Goal: Navigation & Orientation: Find specific page/section

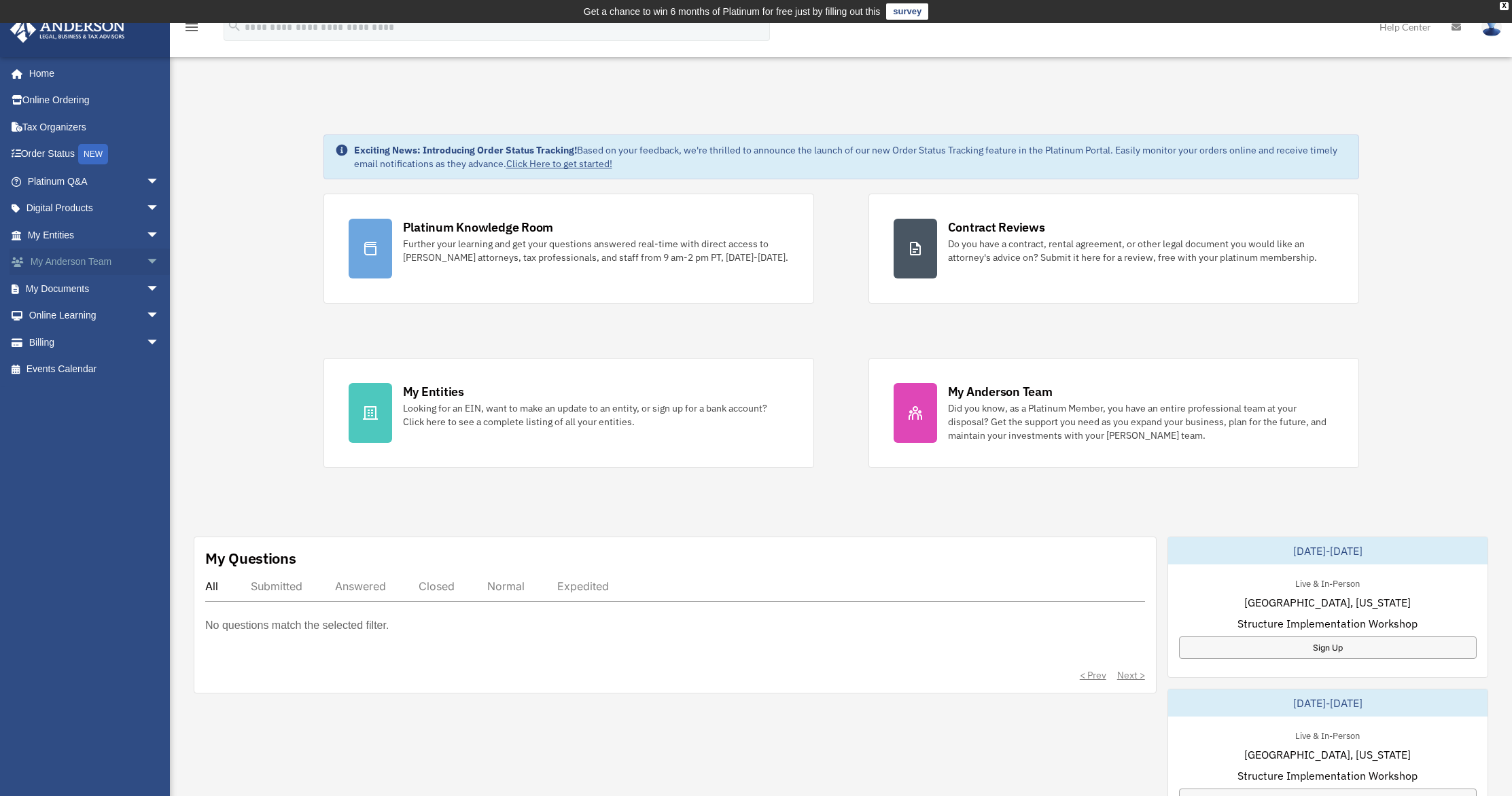
click at [70, 262] on link "My [PERSON_NAME] Team arrow_drop_down" at bounding box center [95, 262] width 170 height 27
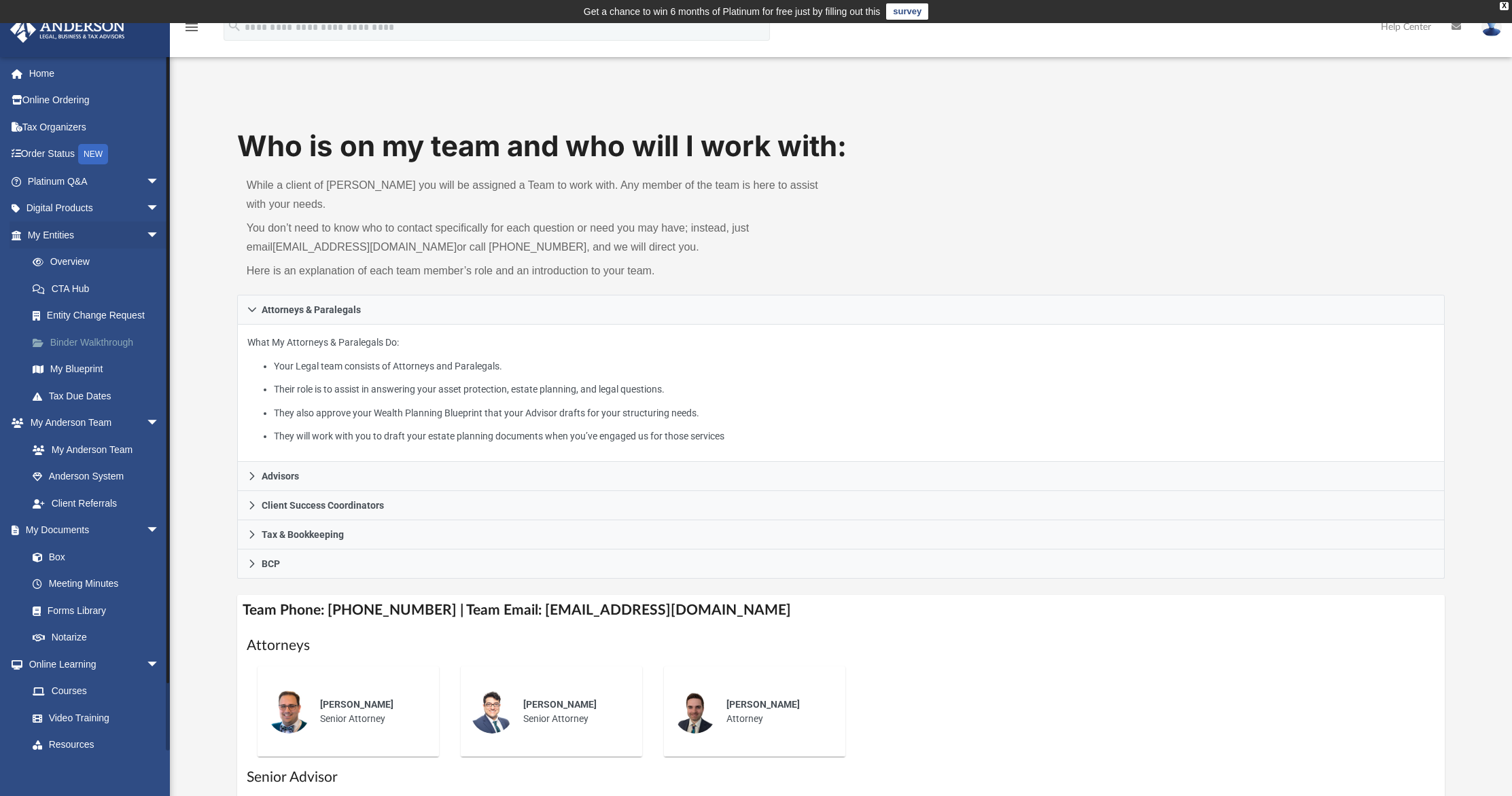
click at [112, 341] on link "Binder Walkthrough" at bounding box center [100, 342] width 161 height 27
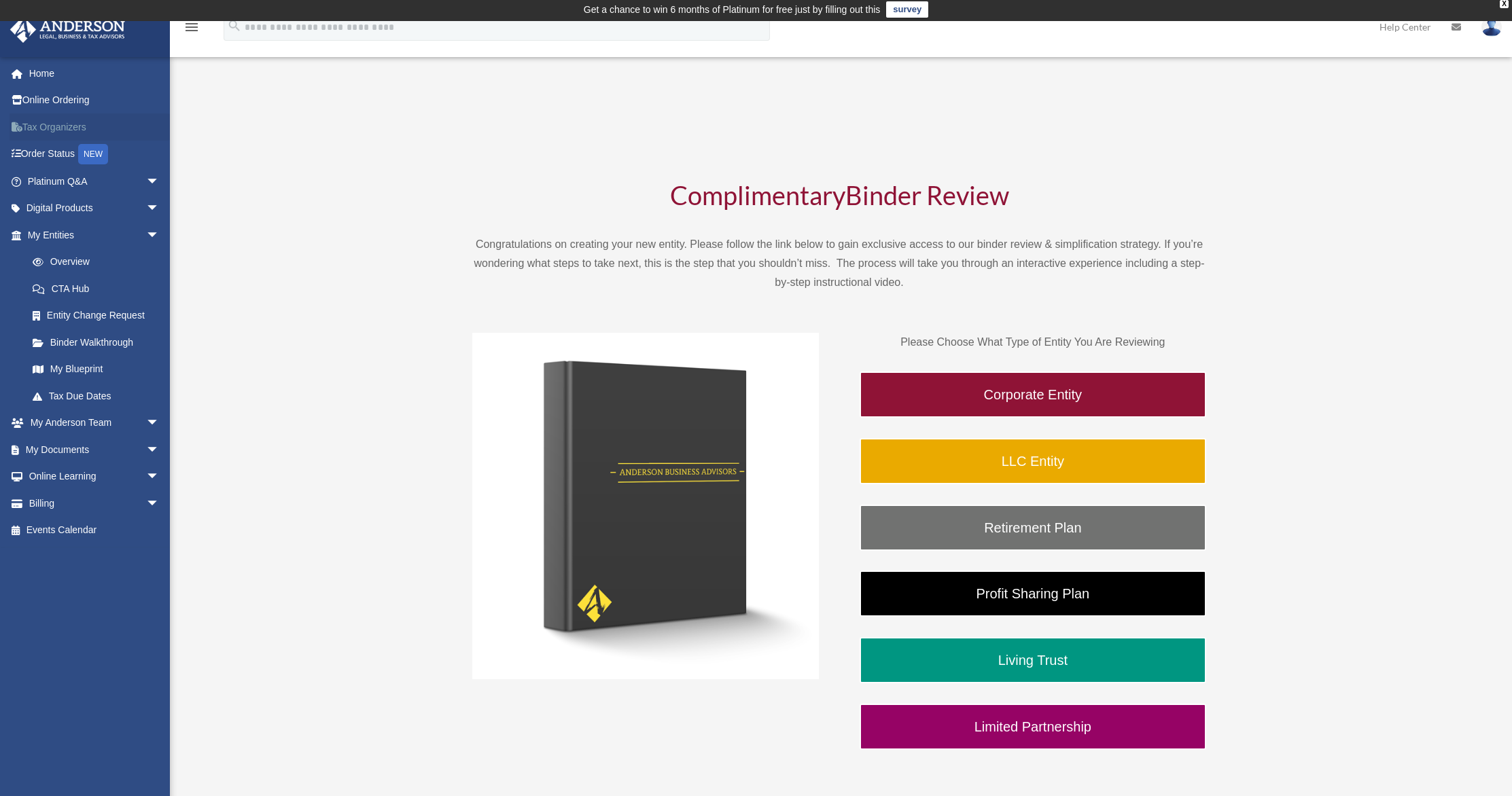
scroll to position [11, 0]
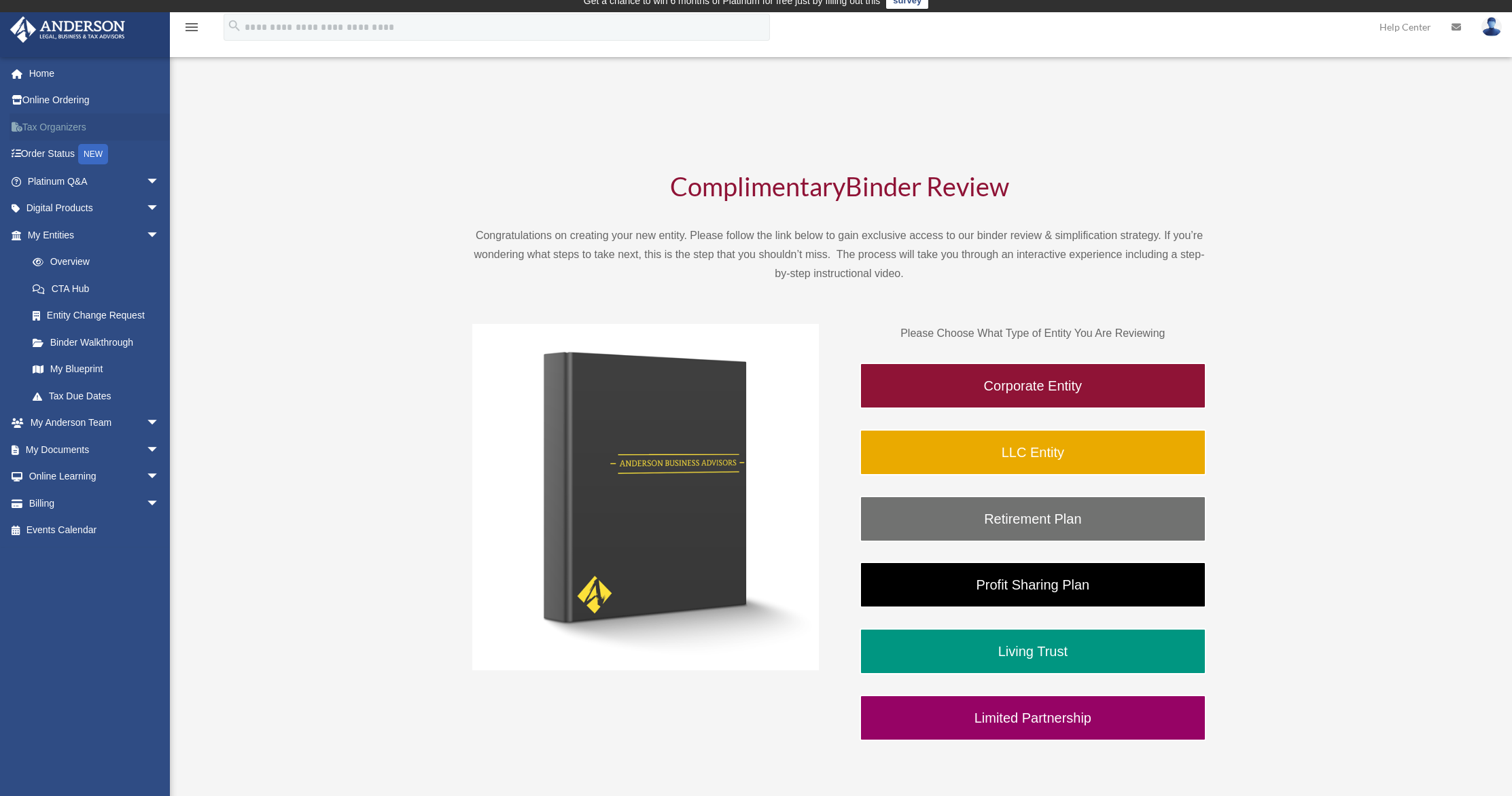
click at [62, 130] on link "Tax Organizers" at bounding box center [95, 127] width 170 height 27
